Goal: Task Accomplishment & Management: Manage account settings

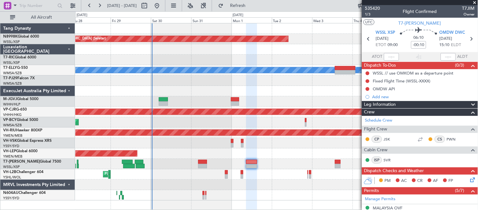
scroll to position [35, 0]
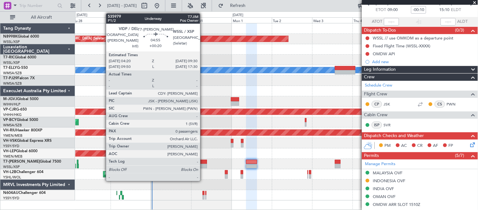
click at [203, 160] on div at bounding box center [202, 162] width 9 height 4
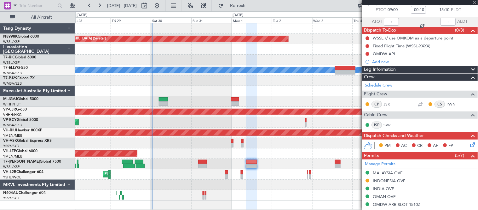
type input "+00:20"
type input "0"
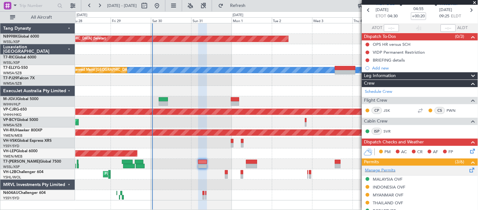
scroll to position [0, 0]
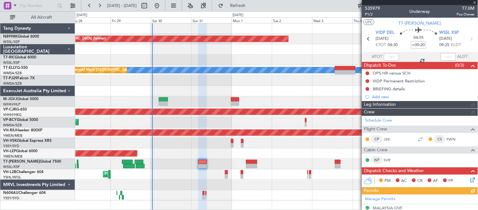
drag, startPoint x: 380, startPoint y: 132, endPoint x: 348, endPoint y: 131, distance: 32.8
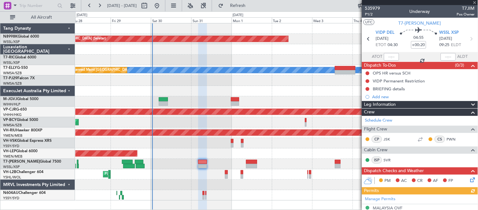
click at [199, 142] on div "No Crew Unplanned Maint Sydney ([PERSON_NAME] Intl)" at bounding box center [276, 143] width 403 height 10
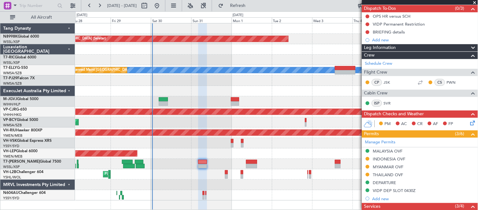
scroll to position [26, 0]
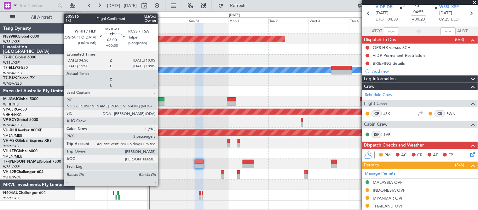
click at [161, 101] on div at bounding box center [159, 103] width 9 height 4
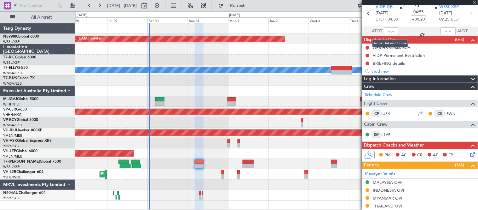
type input "+00:30"
type input "5"
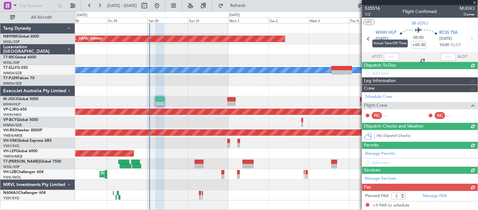
scroll to position [0, 0]
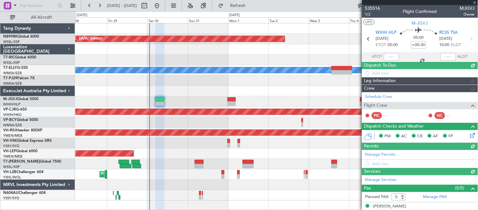
type input "[PERSON_NAME] (BTA)"
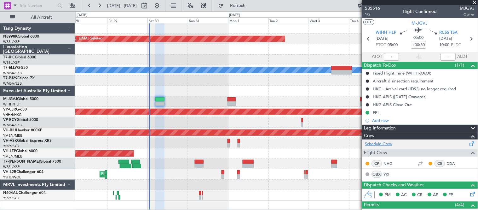
click at [379, 142] on link "Schedule Crew" at bounding box center [378, 144] width 27 height 6
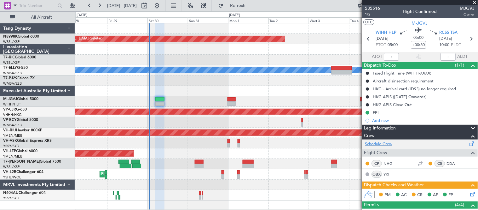
type input "[PERSON_NAME] (BTA)"
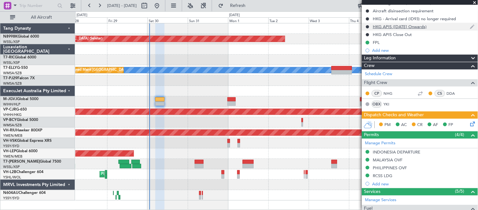
scroll to position [175, 0]
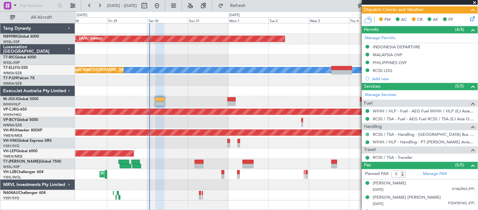
click at [367, 133] on button at bounding box center [368, 134] width 4 height 4
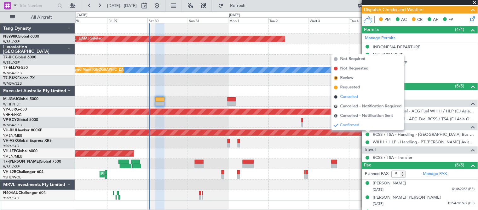
click at [356, 95] on span "Cancelled" at bounding box center [349, 97] width 18 height 6
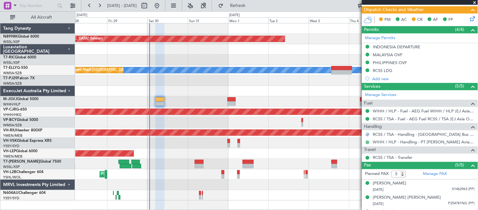
click at [367, 142] on button at bounding box center [368, 142] width 4 height 4
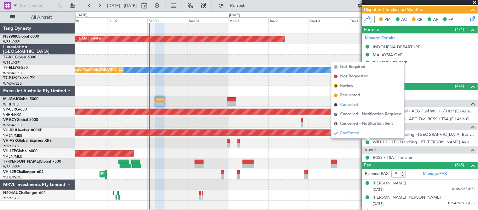
click at [355, 102] on span "Cancelled" at bounding box center [349, 105] width 18 height 6
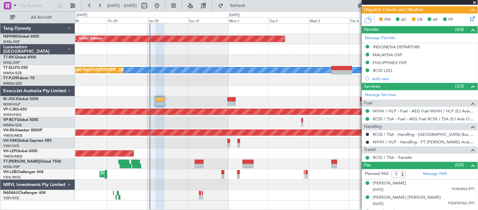
type input "[PERSON_NAME] (BTA)"
click at [368, 156] on div "Cancelled" at bounding box center [368, 152] width 18 height 8
click at [368, 158] on mat-tooltip-component "Cancelled" at bounding box center [368, 152] width 27 height 17
click at [367, 158] on button at bounding box center [368, 158] width 4 height 4
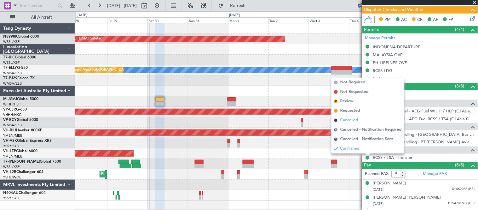
click at [352, 119] on span "Cancelled" at bounding box center [349, 120] width 18 height 6
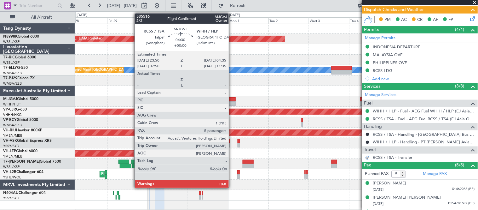
click at [232, 100] on div at bounding box center [232, 99] width 8 height 4
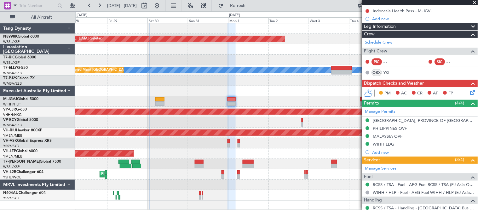
scroll to position [105, 0]
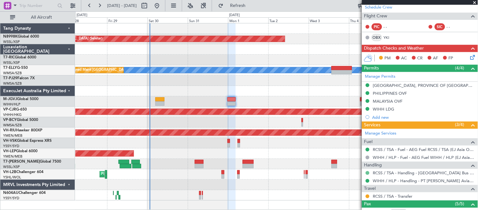
click at [369, 172] on button at bounding box center [368, 173] width 4 height 4
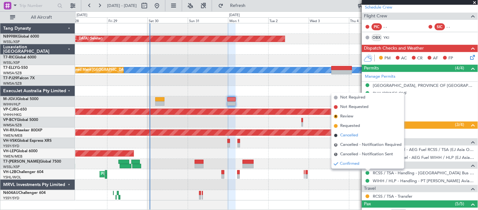
click at [355, 135] on span "Cancelled" at bounding box center [349, 135] width 18 height 6
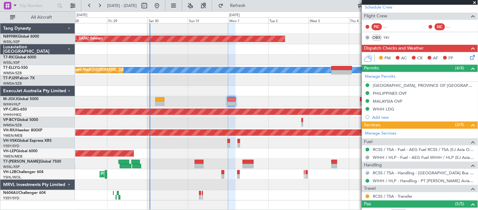
click at [369, 183] on mat-tooltip-component "Confirmed" at bounding box center [368, 191] width 28 height 17
click at [369, 181] on button at bounding box center [368, 181] width 4 height 4
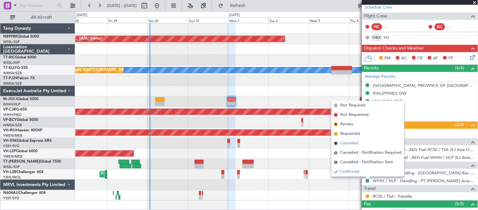
click at [358, 142] on span "Cancelled" at bounding box center [349, 143] width 18 height 6
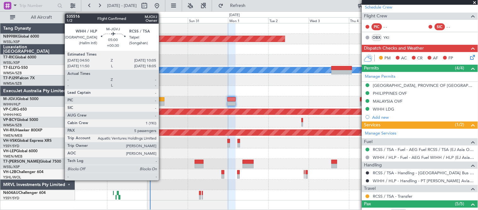
click at [159, 101] on div at bounding box center [159, 103] width 9 height 4
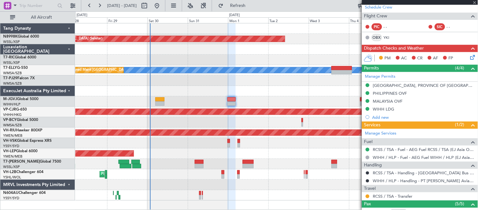
type input "+00:30"
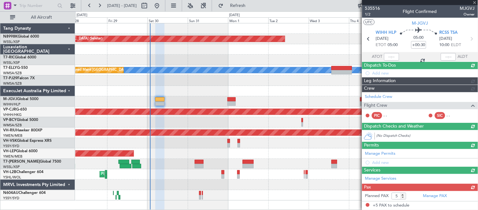
scroll to position [0, 0]
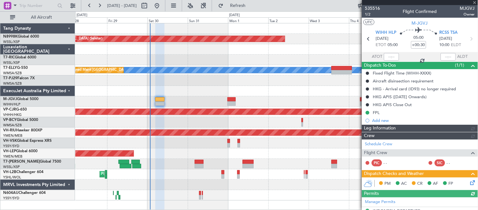
type input "[PERSON_NAME] (BTA)"
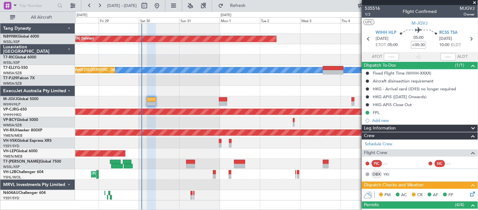
click at [265, 88] on div at bounding box center [276, 91] width 403 height 10
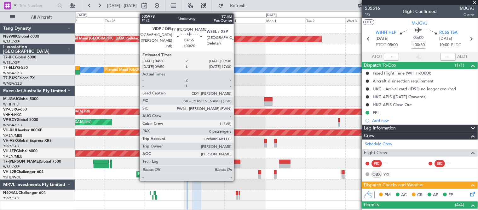
click at [237, 161] on div at bounding box center [236, 162] width 9 height 4
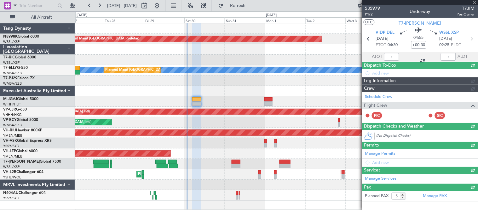
type input "+00:20"
type input "0"
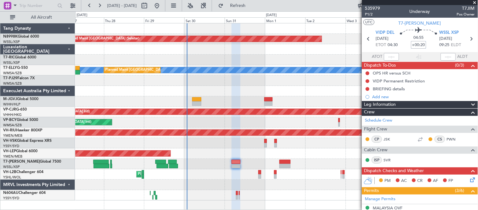
click at [415, 43] on input "+00:20" at bounding box center [418, 45] width 15 height 8
type input "+04:50"
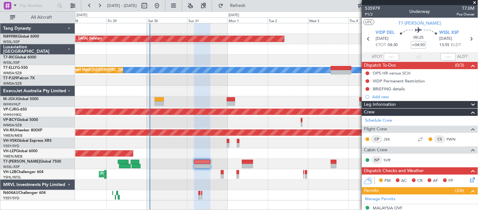
click at [272, 87] on div at bounding box center [276, 91] width 403 height 10
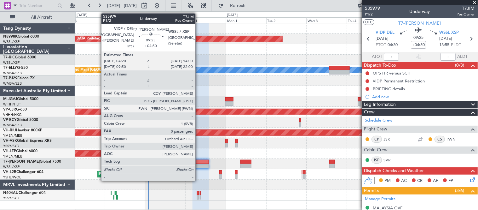
click at [199, 163] on div at bounding box center [201, 162] width 16 height 4
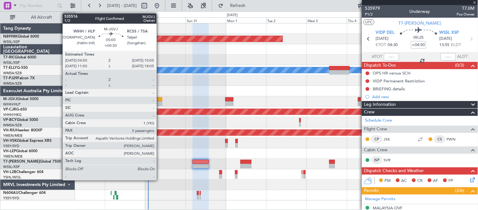
click at [160, 99] on div at bounding box center [157, 99] width 9 height 4
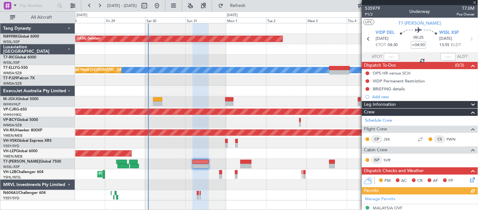
type input "+00:30"
type input "5"
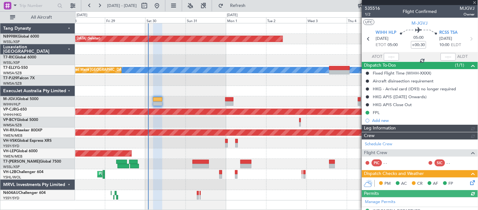
type input "[PERSON_NAME] (BTA)"
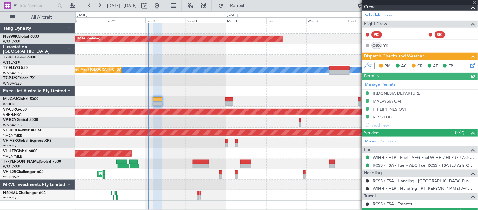
scroll to position [175, 0]
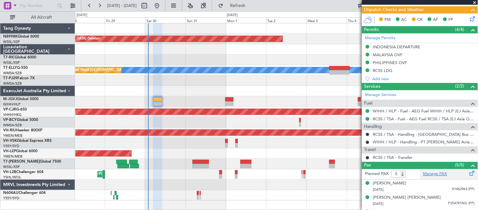
click at [438, 173] on link "Manage PAX" at bounding box center [435, 174] width 24 height 6
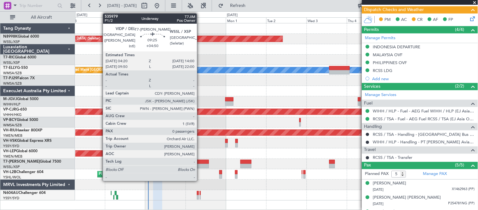
click at [200, 162] on div at bounding box center [201, 162] width 16 height 4
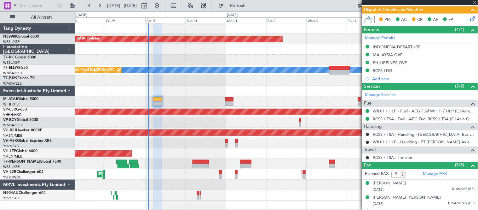
type input "+04:50"
type input "0"
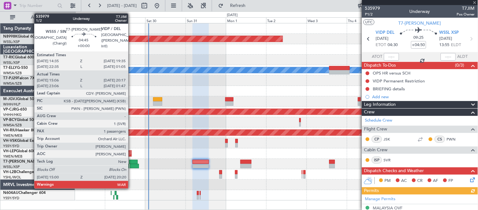
click at [131, 165] on div at bounding box center [134, 166] width 9 height 4
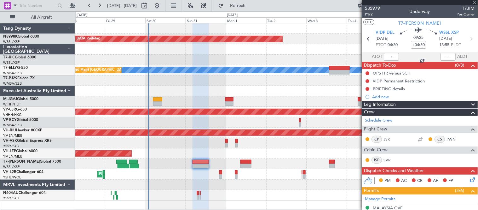
type input "15:16"
type input "20:12"
type input "1"
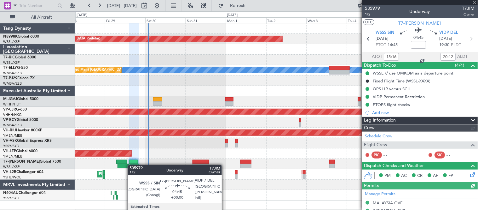
type input "[PERSON_NAME] (LEU)"
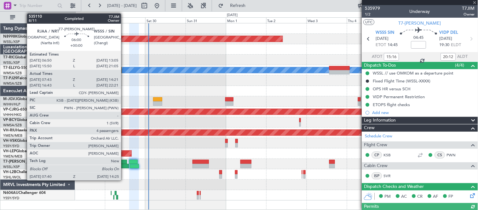
click at [124, 166] on div at bounding box center [123, 166] width 11 height 4
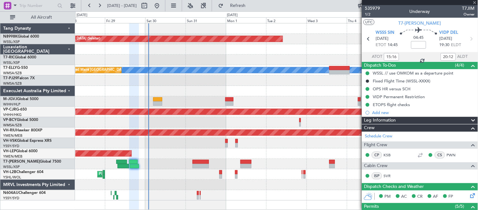
type input "07:53"
type input "14:16"
type input "4"
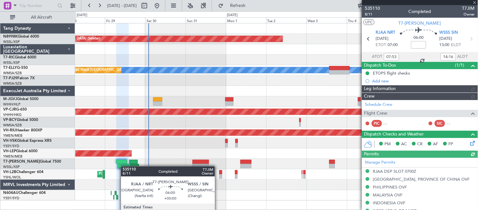
type input "[PERSON_NAME] (LEU)"
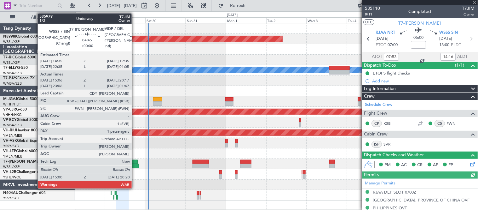
click at [135, 161] on div at bounding box center [133, 162] width 9 height 4
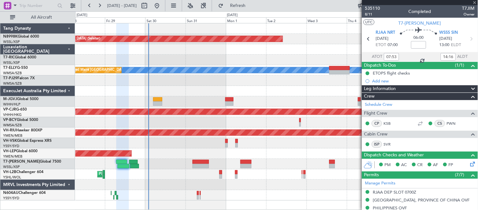
type input "15:16"
type input "20:12"
type input "1"
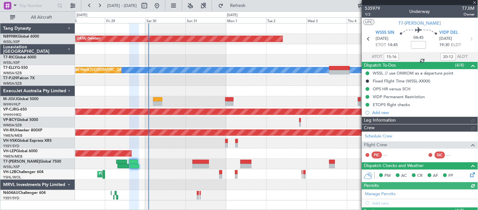
type input "[PERSON_NAME] (LEU)"
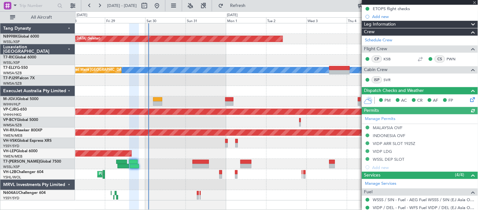
scroll to position [105, 0]
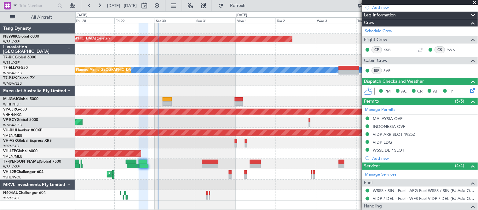
click at [268, 142] on div "No Crew Unplanned Maint Sydney ([PERSON_NAME] Intl)" at bounding box center [276, 143] width 403 height 10
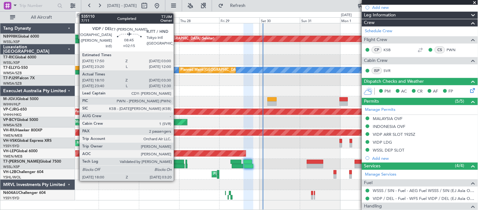
click at [177, 165] on div at bounding box center [177, 166] width 16 height 4
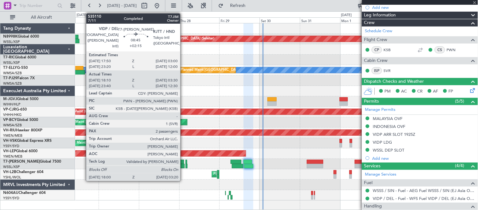
type input "+02:15"
type input "18:20"
type input "03:15"
type input "2"
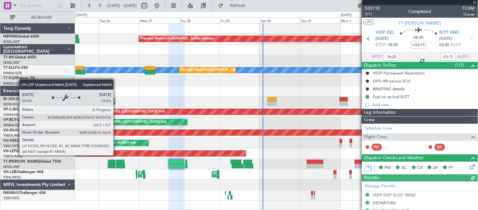
type input "[PERSON_NAME] (BTA)"
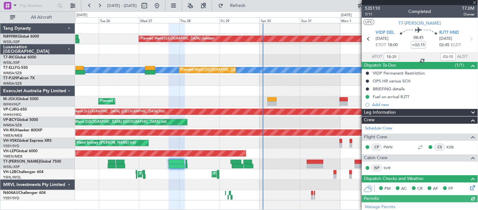
click at [115, 162] on div at bounding box center [276, 164] width 403 height 10
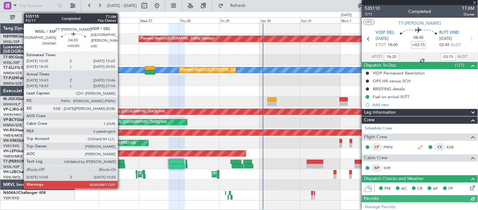
click at [121, 162] on div at bounding box center [120, 162] width 8 height 4
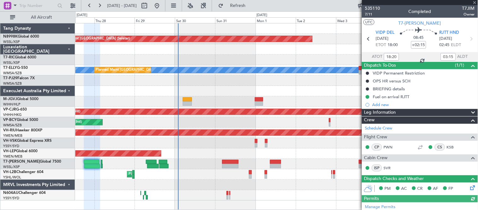
click at [218, 124] on div "Planned Maint [GEOGRAPHIC_DATA] (Seletar) [PERSON_NAME] Planned Maint [GEOGRAPH…" at bounding box center [276, 111] width 403 height 177
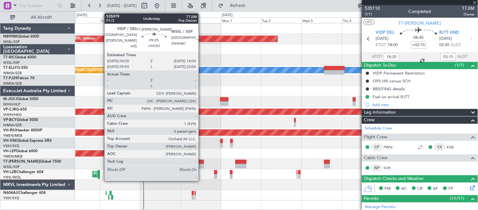
type input "10:53"
type input "15:41"
type input "0"
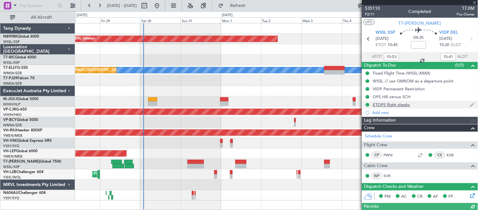
type input "[PERSON_NAME] (LEU)"
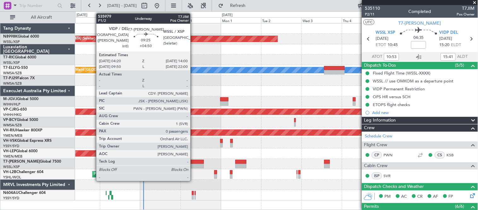
click at [194, 163] on div at bounding box center [196, 162] width 16 height 4
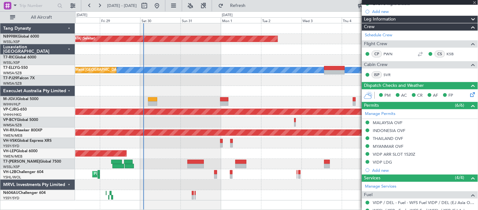
scroll to position [105, 0]
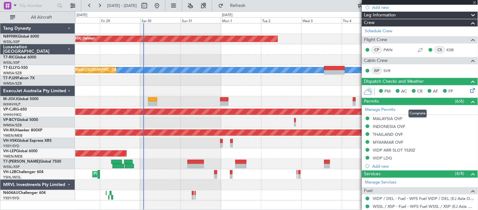
type input "+04:50"
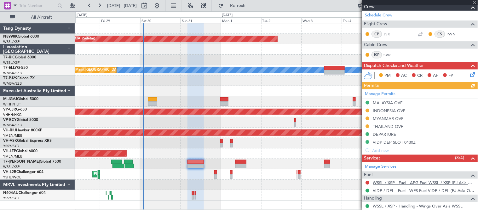
click at [414, 183] on link "WSSL / XSP - Fuel - AEG Fuel WSSL / XSP (EJ Asia Only)" at bounding box center [424, 182] width 102 height 5
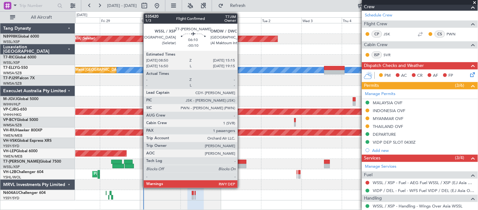
click at [241, 165] on div at bounding box center [240, 166] width 11 height 4
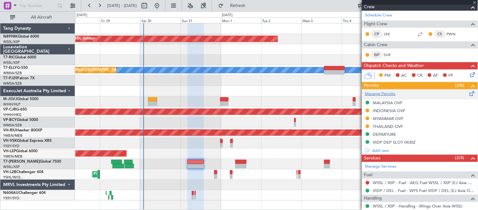
type input "-00:10"
type input "1"
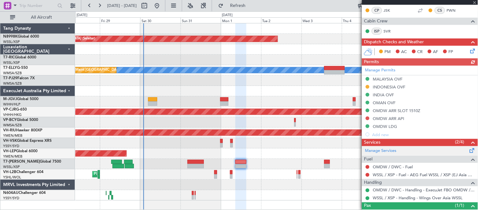
scroll to position [140, 0]
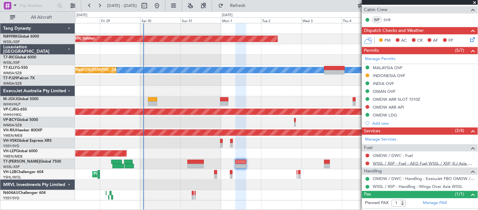
click at [379, 162] on link "WSSL / XSP - Fuel - AEG Fuel WSSL / XSP (EJ Asia Only)" at bounding box center [424, 162] width 102 height 5
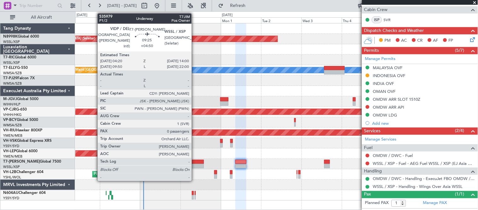
click at [194, 163] on div at bounding box center [196, 162] width 16 height 4
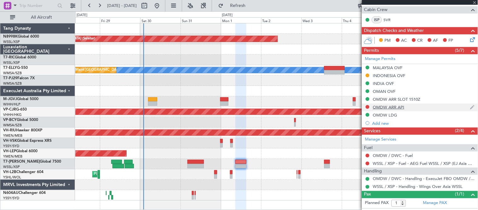
type input "+04:50"
type input "0"
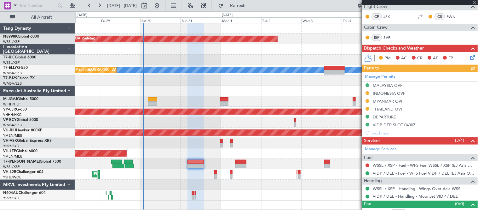
scroll to position [131, 0]
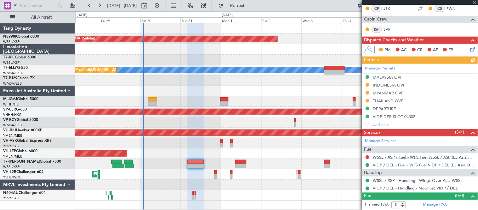
click at [396, 156] on link "WSSL / XSP - Fuel - WFS Fuel WSSL / XSP (EJ Asia Only)" at bounding box center [424, 156] width 102 height 5
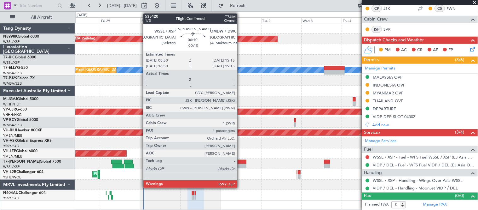
click at [241, 161] on div at bounding box center [240, 162] width 11 height 4
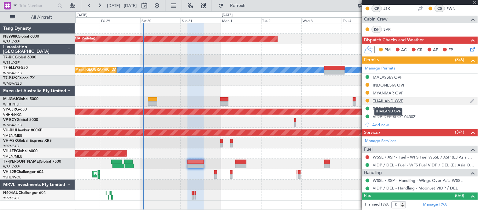
type input "-00:10"
type input "1"
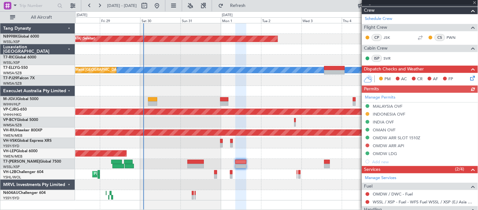
scroll to position [105, 0]
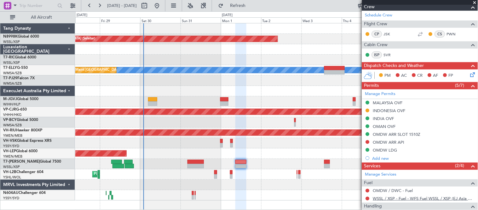
click at [401, 200] on link "WSSL / XSP - Fuel - WFS Fuel WSSL / XSP (EJ Asia Only)" at bounding box center [424, 197] width 102 height 5
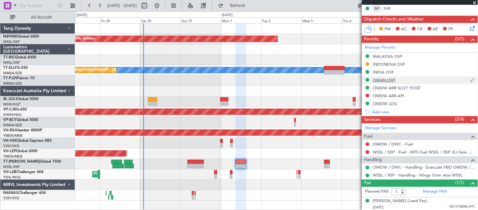
scroll to position [153, 0]
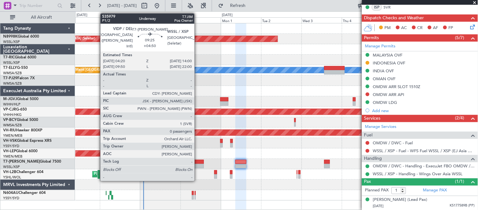
click at [198, 162] on div at bounding box center [196, 162] width 16 height 4
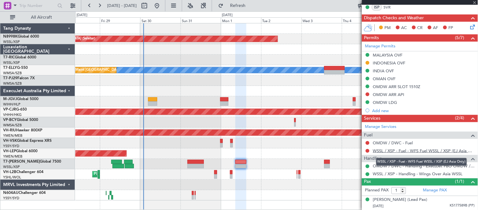
type input "+04:50"
type input "0"
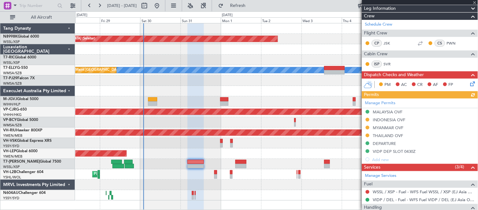
scroll to position [105, 0]
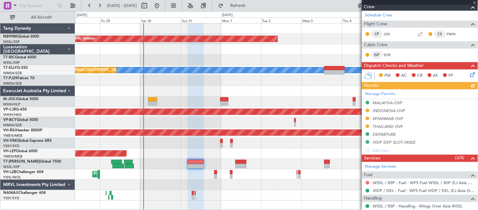
click at [367, 181] on button at bounding box center [368, 183] width 4 height 4
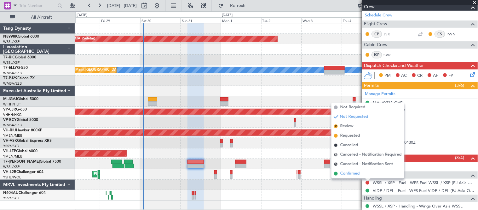
click at [351, 171] on span "Confirmed" at bounding box center [350, 173] width 20 height 6
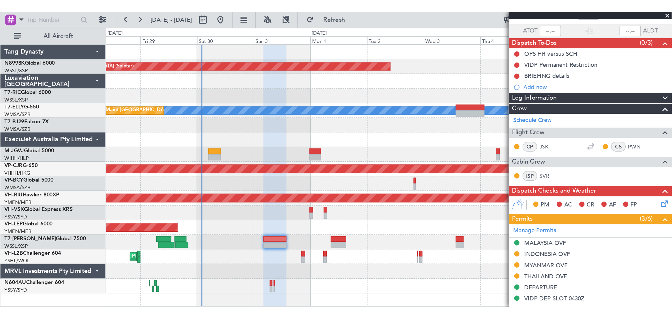
scroll to position [0, 0]
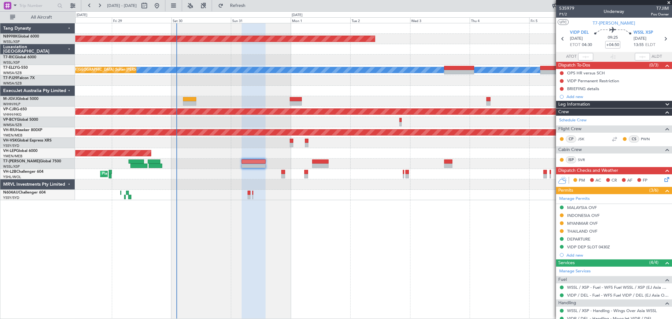
click at [309, 86] on div "Planned Maint [GEOGRAPHIC_DATA] (Seletar) [PERSON_NAME] Planned Maint [GEOGRAPH…" at bounding box center [373, 111] width 597 height 177
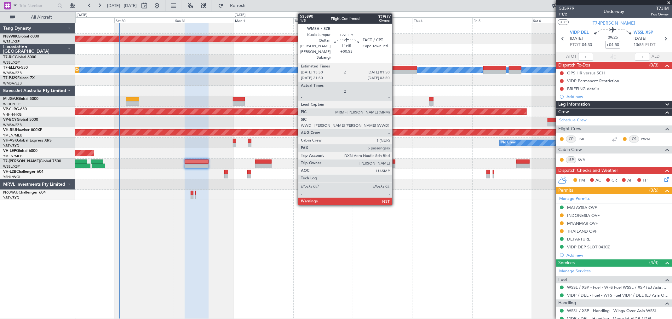
click at [396, 70] on div at bounding box center [402, 72] width 30 height 4
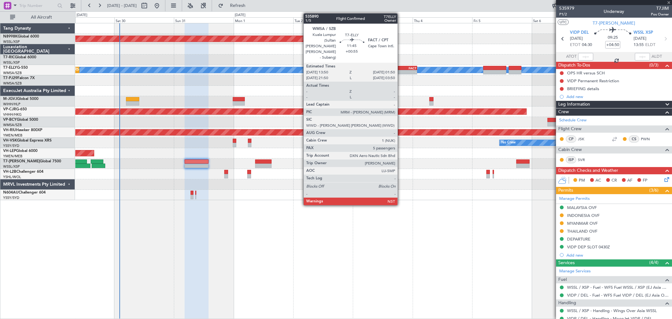
click at [401, 67] on div "WMSA" at bounding box center [395, 68] width 15 height 4
type input "+00:55"
type input "5"
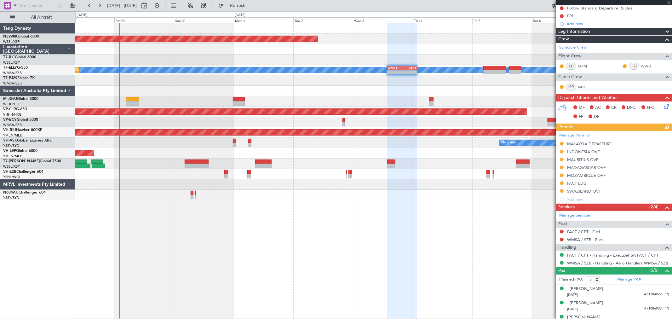
scroll to position [70, 0]
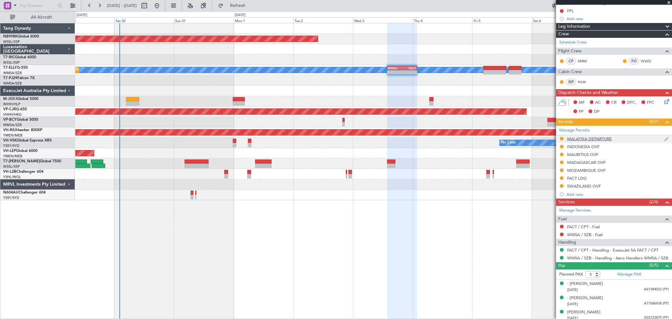
click at [478, 137] on div at bounding box center [562, 138] width 5 height 5
click at [478, 139] on button at bounding box center [562, 139] width 4 height 4
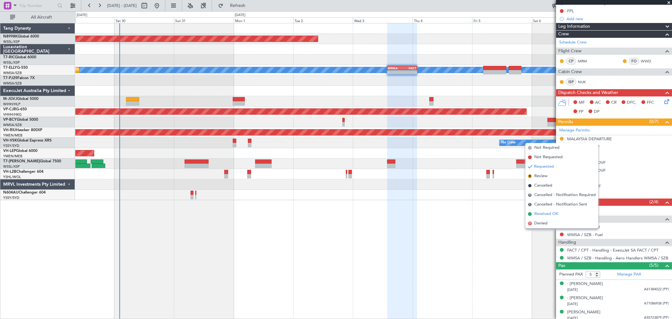
click at [478, 209] on li "Received OK" at bounding box center [562, 213] width 73 height 9
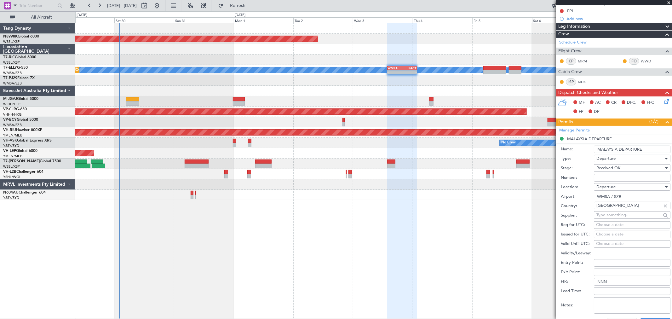
click at [478, 175] on div "Number:" at bounding box center [616, 177] width 110 height 9
click at [478, 177] on input "Number:" at bounding box center [632, 178] width 77 height 8
drag, startPoint x: 598, startPoint y: 176, endPoint x: 603, endPoint y: 174, distance: 4.8
click at [478, 176] on input "Number:" at bounding box center [632, 178] width 77 height 8
paste input "CAAM NS [DATE]"
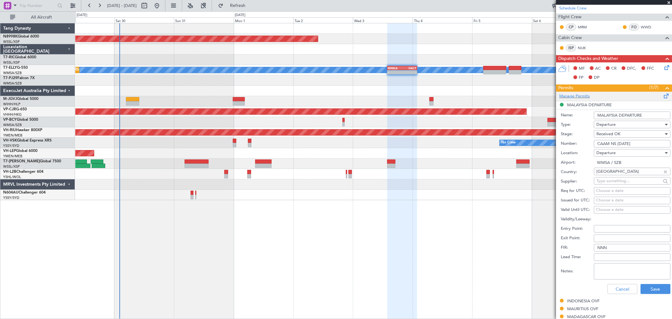
scroll to position [105, 0]
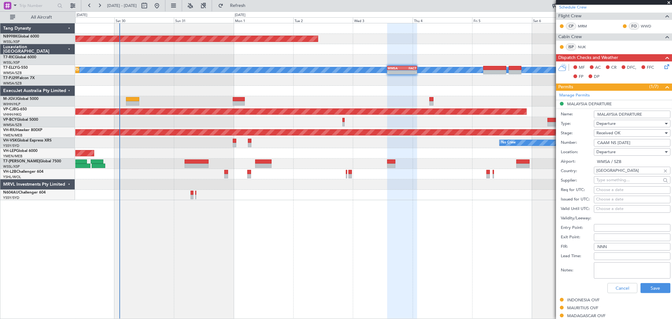
type input "CAAM NS [DATE]"
click at [478, 200] on div "Choose a date" at bounding box center [632, 199] width 72 height 6
select select "8"
select select "2025"
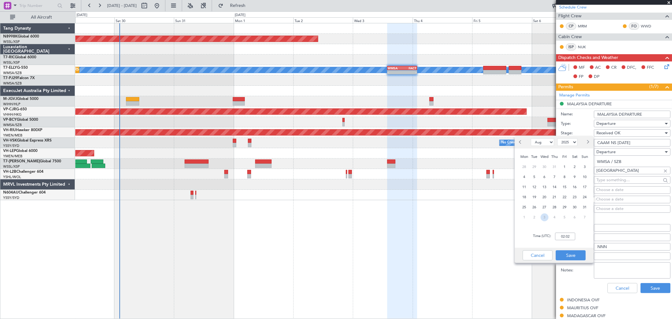
click at [478, 209] on span "3" at bounding box center [545, 217] width 8 height 8
select select "9"
click at [478, 209] on input "00:00" at bounding box center [565, 237] width 20 height 8
type input "14:00"
click at [478, 209] on button "Save" at bounding box center [571, 255] width 30 height 10
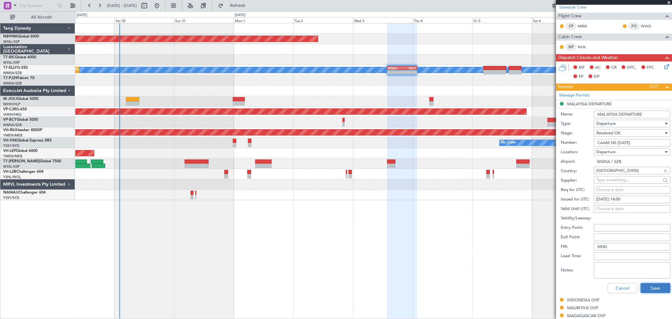
click at [478, 209] on button "Save" at bounding box center [656, 288] width 30 height 10
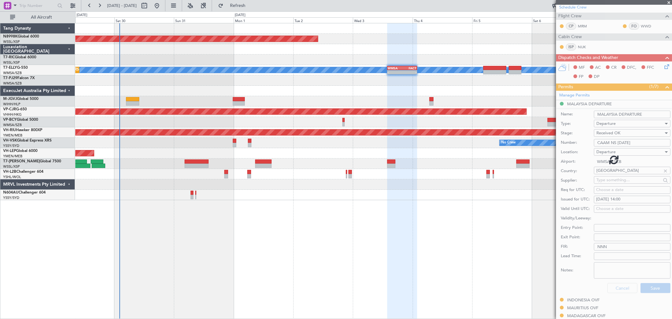
scroll to position [102, 0]
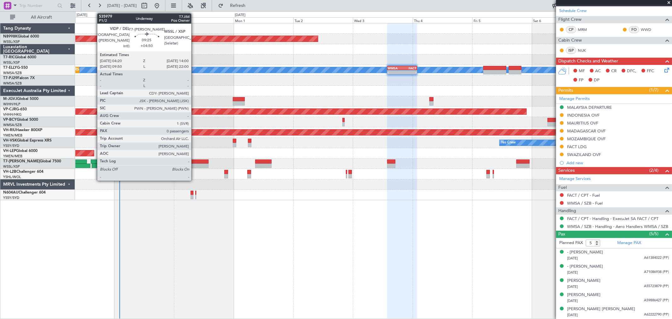
click at [194, 162] on div at bounding box center [197, 162] width 24 height 4
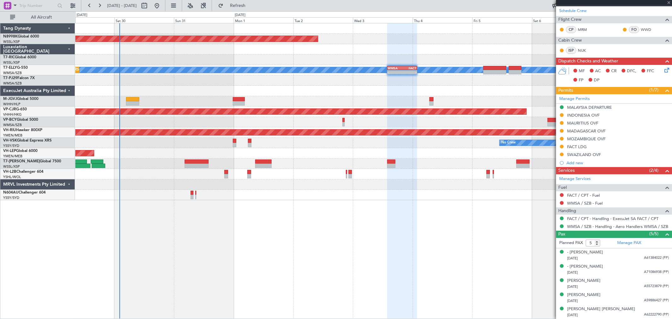
type input "+04:50"
type input "0"
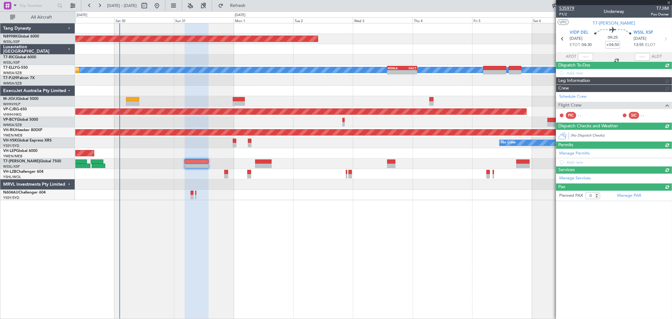
scroll to position [0, 0]
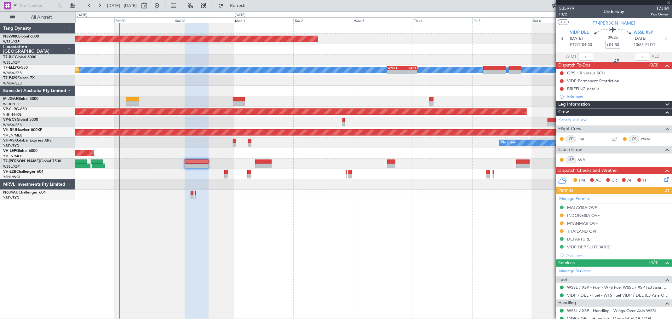
click at [478, 15] on span "P1/2" at bounding box center [567, 14] width 15 height 5
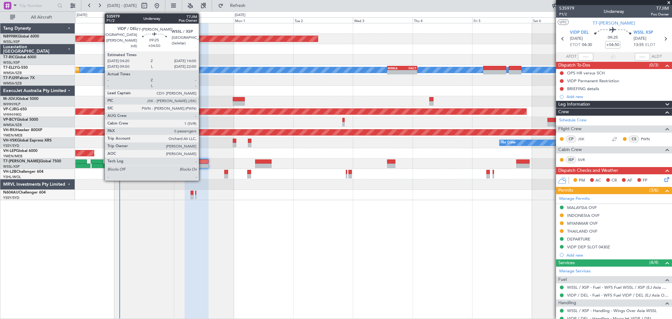
click at [202, 161] on div at bounding box center [197, 162] width 24 height 4
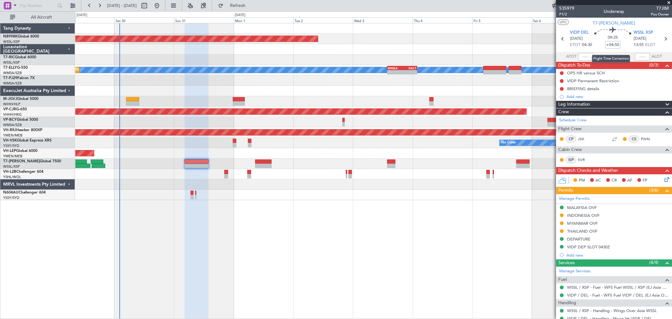
click at [478, 43] on input "+04:50" at bounding box center [613, 45] width 15 height 8
type input "+00:00"
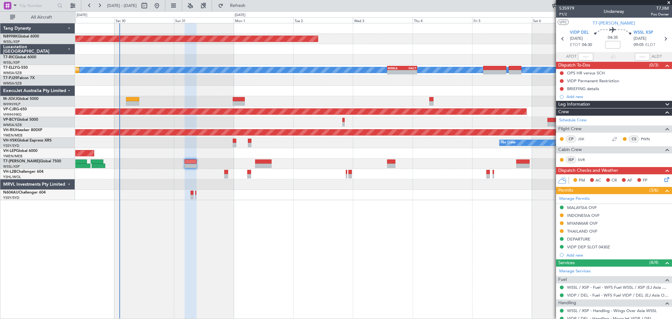
click at [478, 44] on mat-tooltip-component "Flight Time" at bounding box center [611, 49] width 29 height 17
click at [478, 43] on mat-tooltip-component "Flight Time" at bounding box center [611, 49] width 29 height 17
click at [478, 45] on input at bounding box center [613, 45] width 15 height 8
type input "-00:10"
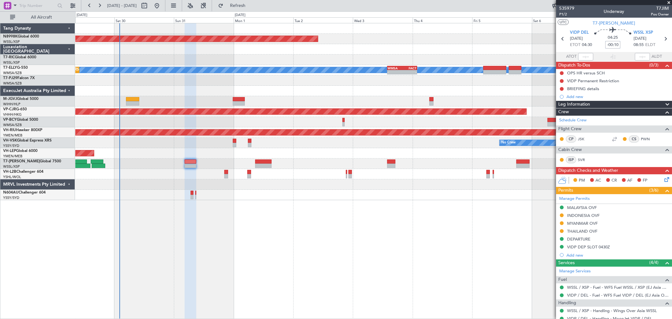
click at [478, 44] on input "-00:10" at bounding box center [613, 45] width 15 height 8
type input "_15"
click at [478, 45] on input "_15" at bounding box center [613, 45] width 15 height 8
type input "+00:15"
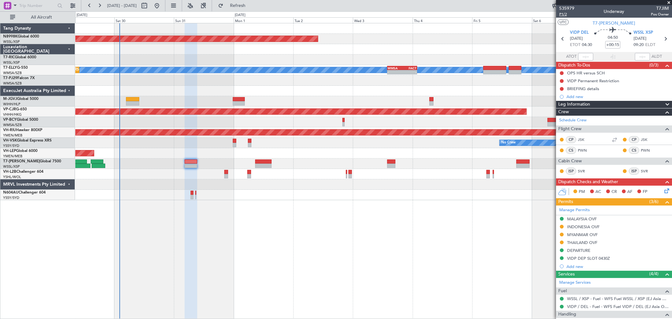
click at [478, 13] on span "P1/2" at bounding box center [567, 14] width 15 height 5
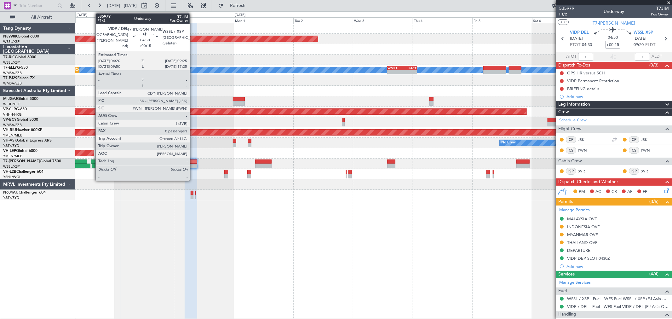
click at [193, 164] on div at bounding box center [191, 166] width 13 height 4
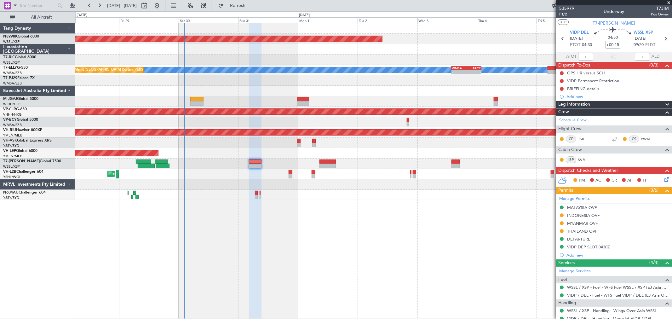
click at [225, 172] on div "Planned Maint [GEOGRAPHIC_DATA] (Seletar) [PERSON_NAME] Planned Maint [GEOGRAPH…" at bounding box center [373, 111] width 597 height 177
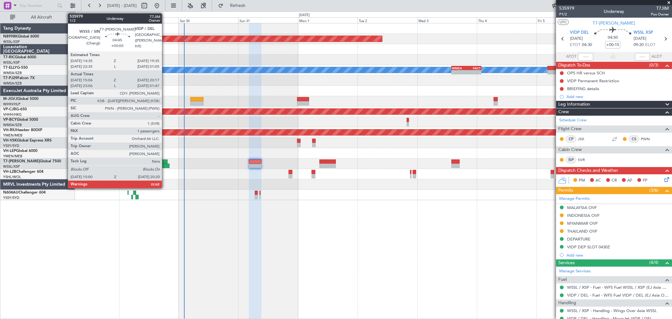
click at [165, 160] on div at bounding box center [161, 162] width 13 height 4
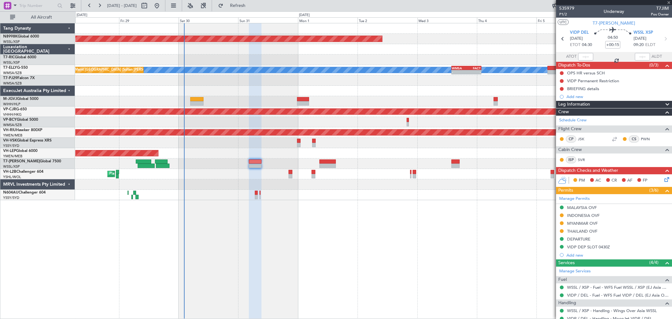
type input "15:16"
type input "20:12"
type input "1"
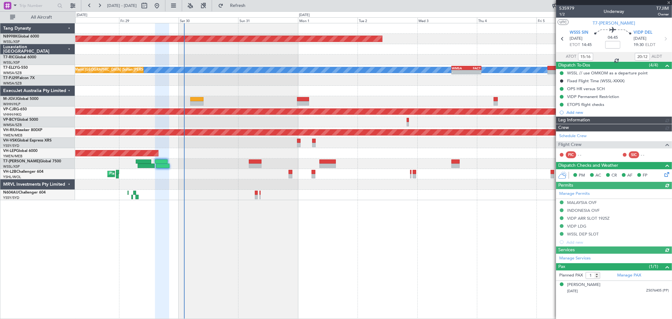
type input "[PERSON_NAME] (LEU)"
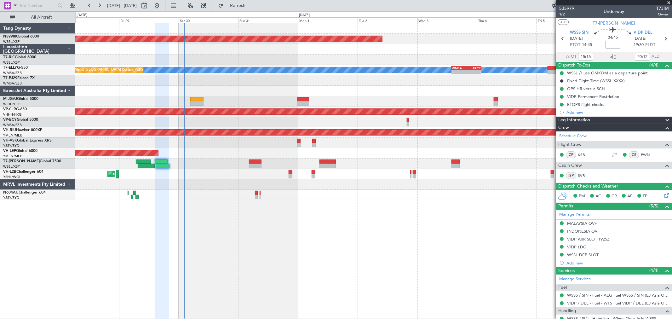
type input "23:16"
type input "01:42"
type input "15:16"
type input "20:12"
click at [478, 13] on span "1/2" at bounding box center [567, 14] width 15 height 5
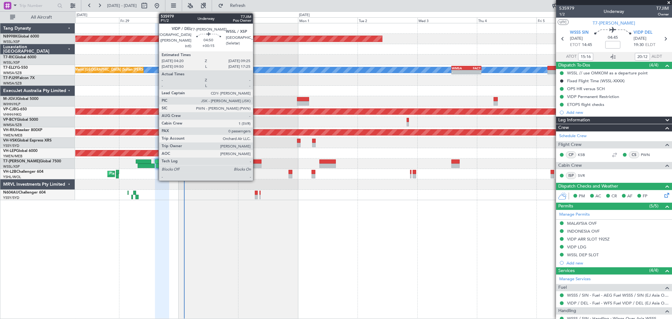
click at [256, 165] on div at bounding box center [255, 166] width 13 height 4
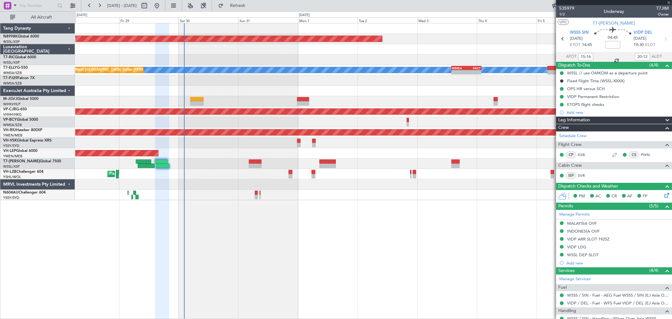
type input "+00:15"
type input "0"
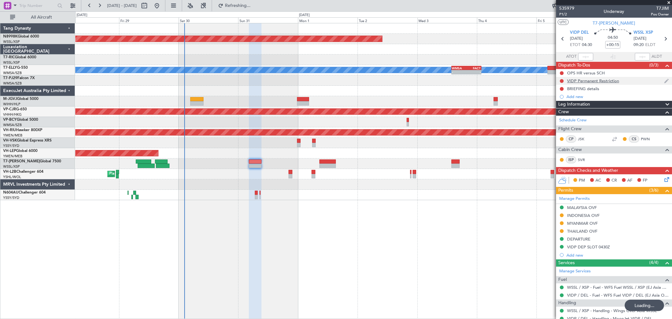
click at [478, 79] on div "VIDP Permanent Restriction" at bounding box center [593, 80] width 52 height 5
click at [478, 82] on div "VIDP Permanent Restriction" at bounding box center [593, 80] width 52 height 5
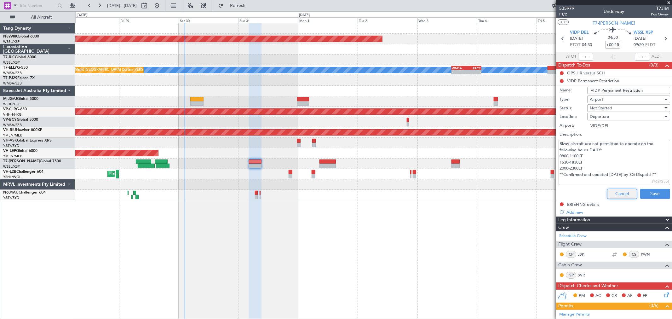
click at [478, 193] on button "Cancel" at bounding box center [622, 194] width 30 height 10
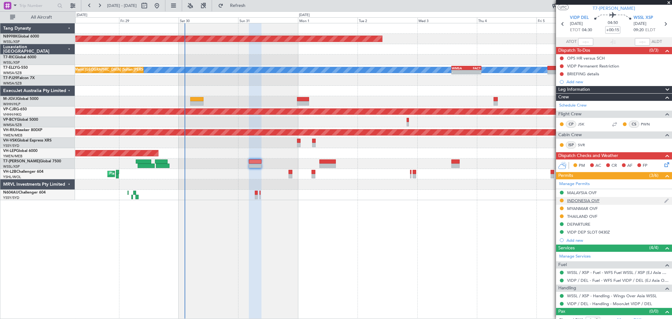
scroll to position [21, 0]
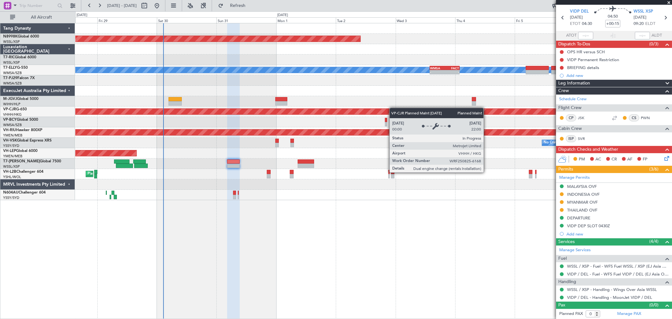
click at [391, 109] on div "Planned Maint [GEOGRAPHIC_DATA] (Seletar) Planned Maint [GEOGRAPHIC_DATA] (Sult…" at bounding box center [373, 111] width 597 height 177
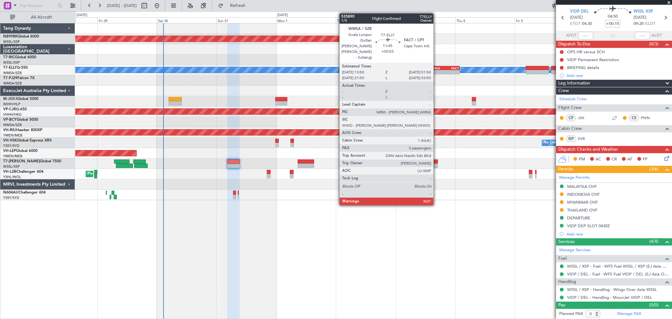
click at [437, 71] on div "-" at bounding box center [438, 72] width 15 height 4
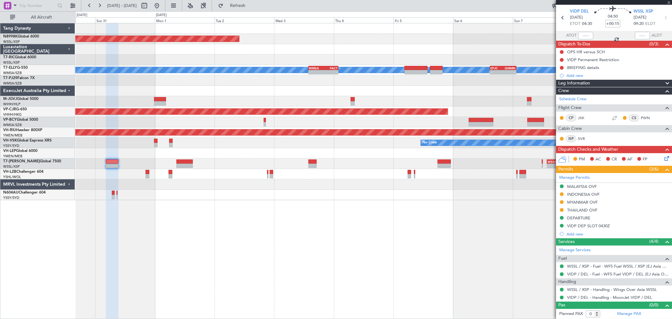
click at [371, 105] on div "Planned Maint [GEOGRAPHIC_DATA] (Seletar) [PERSON_NAME] - - WMSA 13:50 Z FACT 0…" at bounding box center [373, 111] width 597 height 177
type input "+00:55"
type input "5"
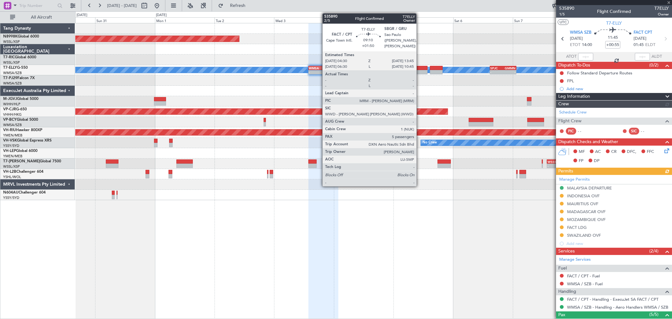
click at [420, 71] on div at bounding box center [416, 72] width 23 height 4
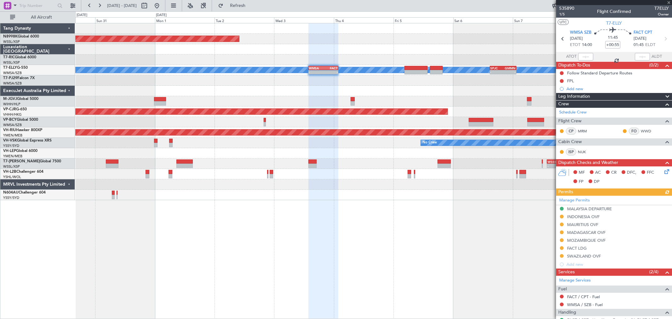
type input "+01:50"
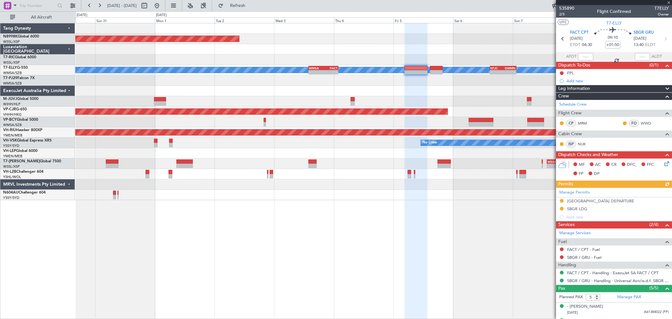
scroll to position [54, 0]
